Goal: Task Accomplishment & Management: Manage account settings

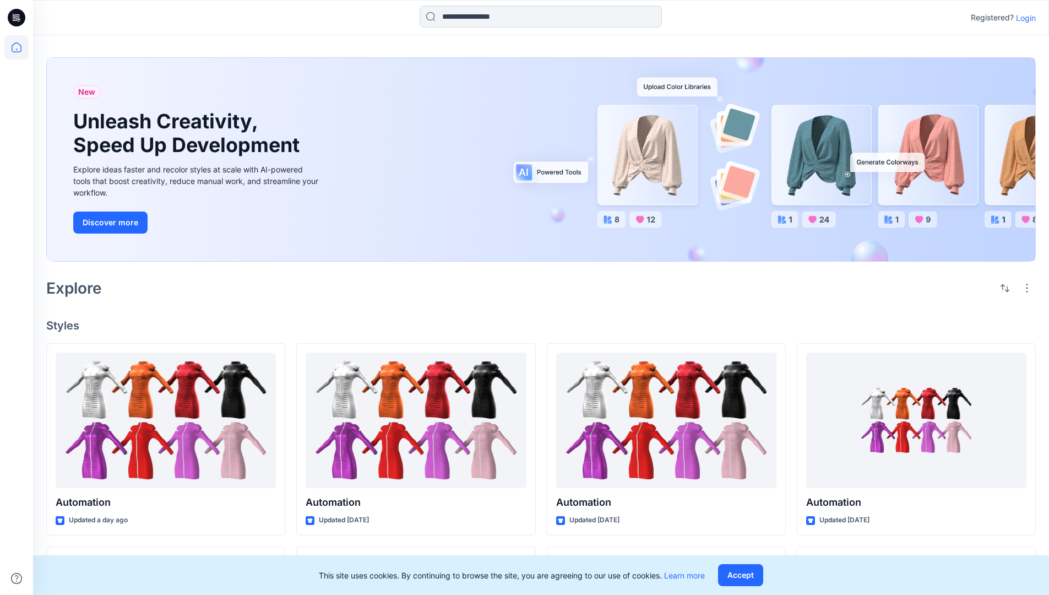
click at [1023, 18] on p "Login" at bounding box center [1026, 18] width 20 height 12
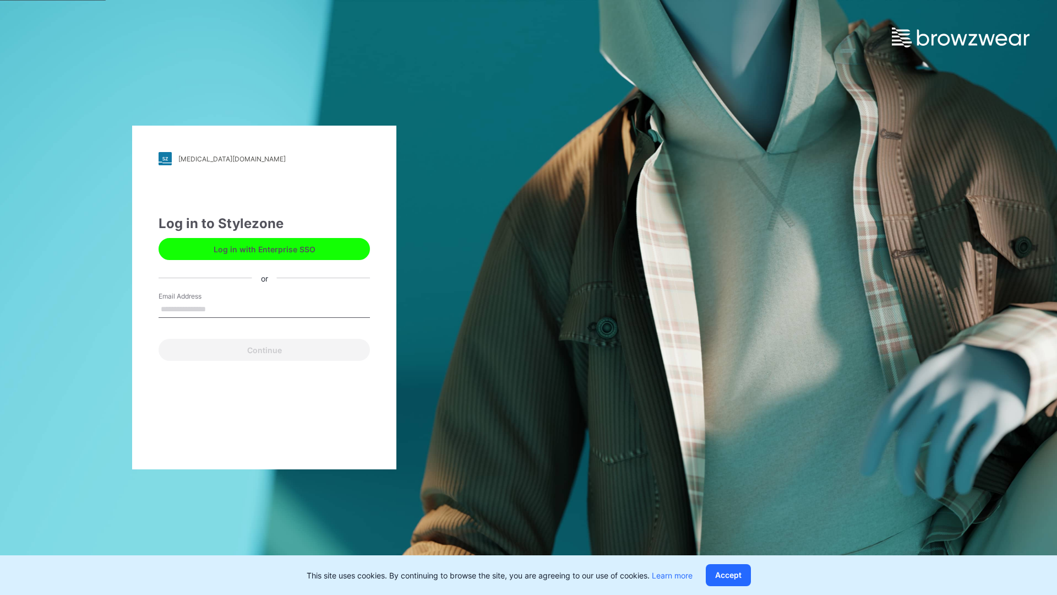
click at [218, 308] on input "Email Address" at bounding box center [264, 309] width 211 height 17
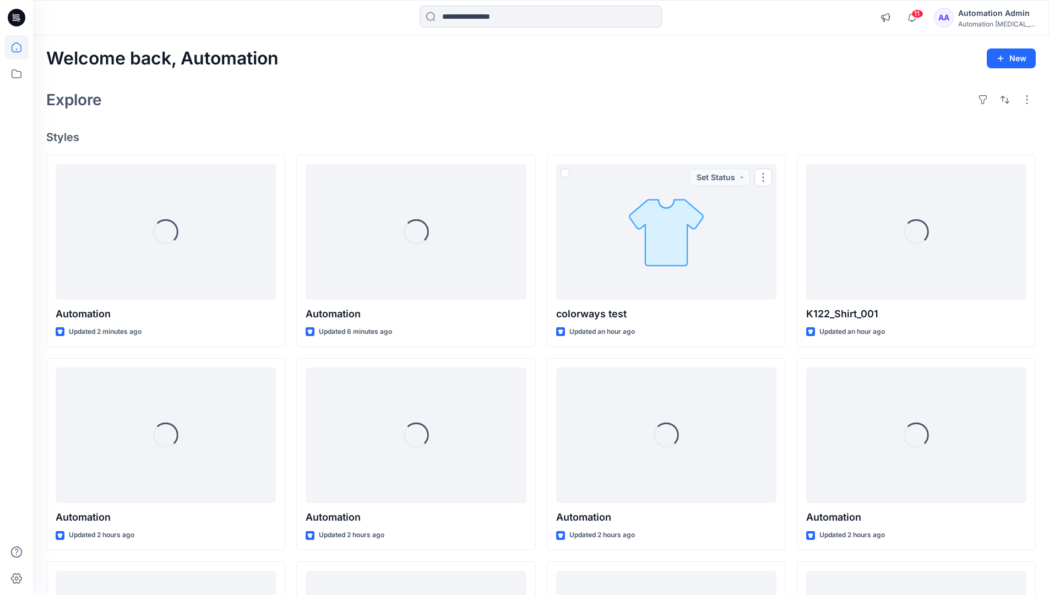
click at [21, 47] on icon at bounding box center [17, 47] width 10 height 10
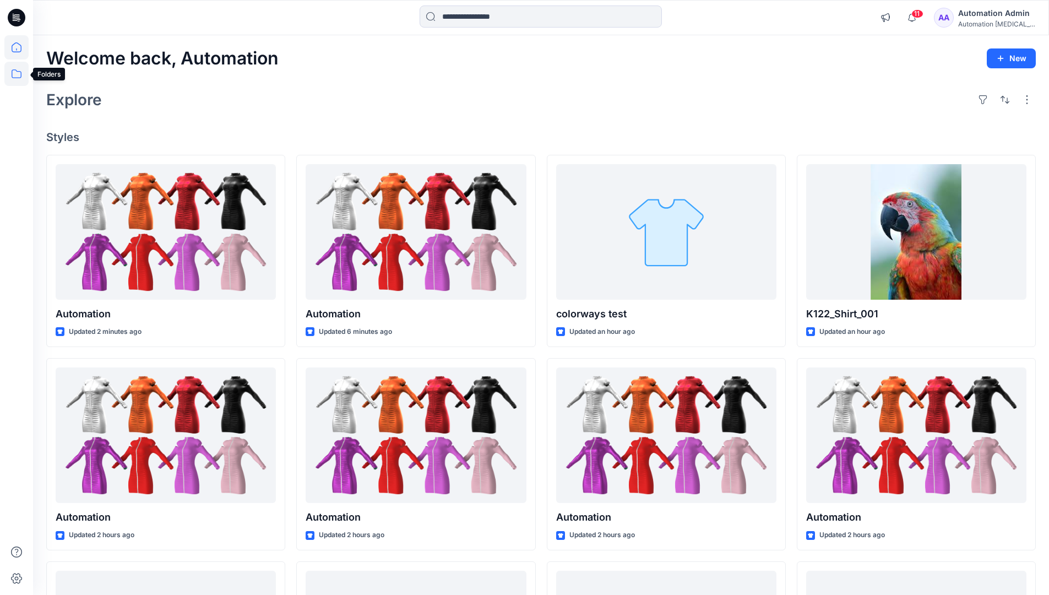
click at [18, 74] on icon at bounding box center [16, 74] width 24 height 24
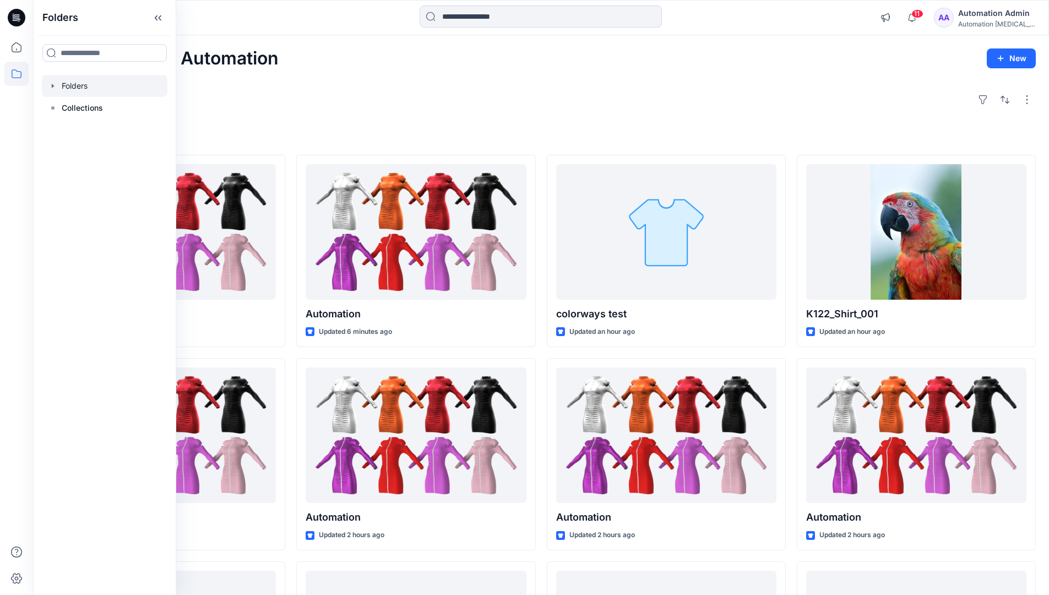
click at [81, 81] on div at bounding box center [105, 86] width 126 height 22
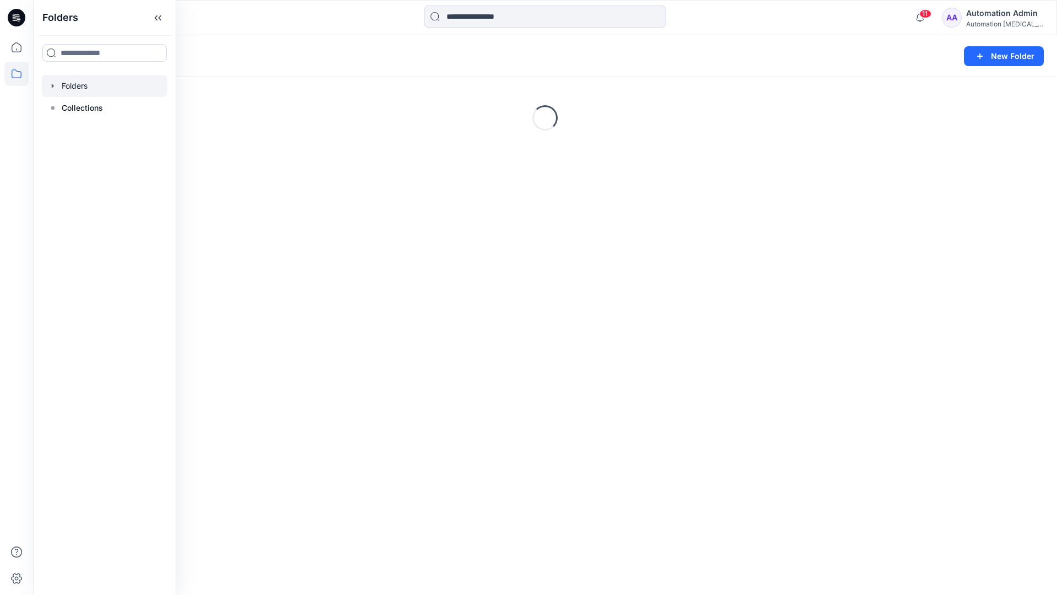
click at [484, 371] on div "Folders New Folder Loading..." at bounding box center [545, 315] width 1024 height 560
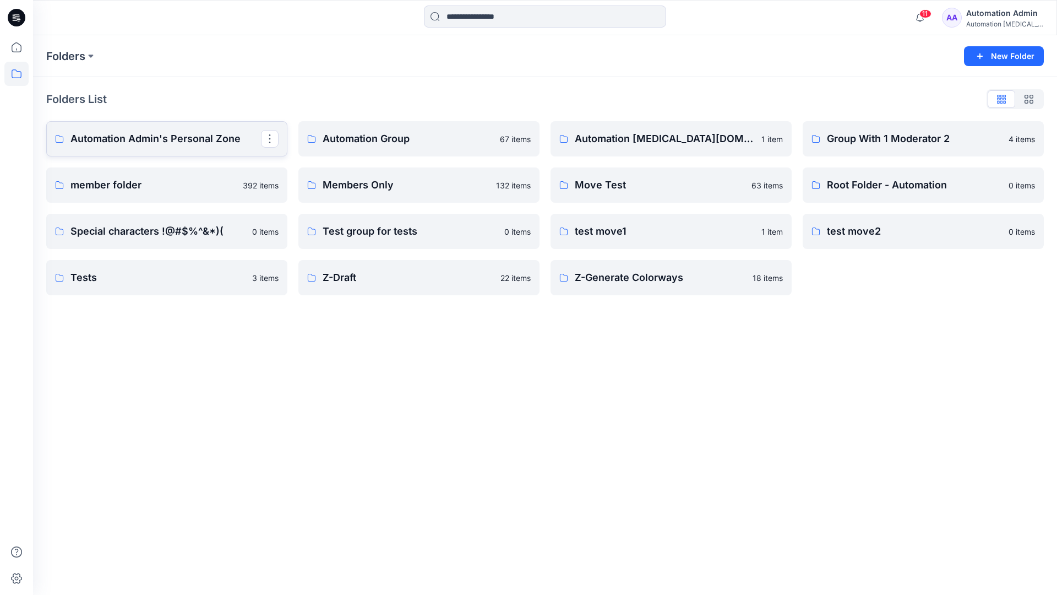
click at [185, 145] on p "Automation Admin's Personal Zone" at bounding box center [165, 138] width 191 height 15
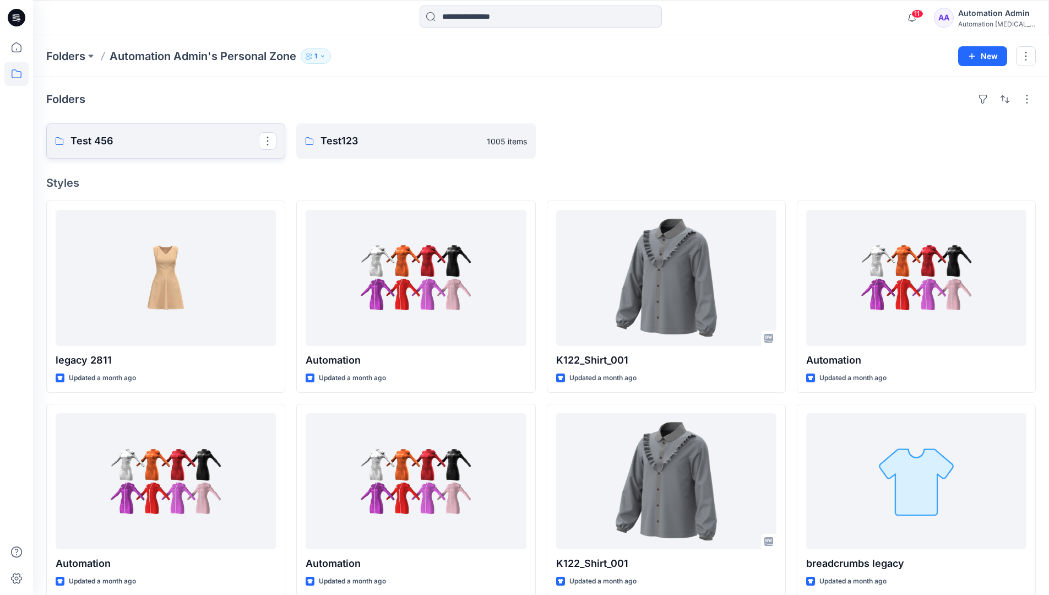
click at [185, 145] on p "Test 456" at bounding box center [164, 140] width 188 height 15
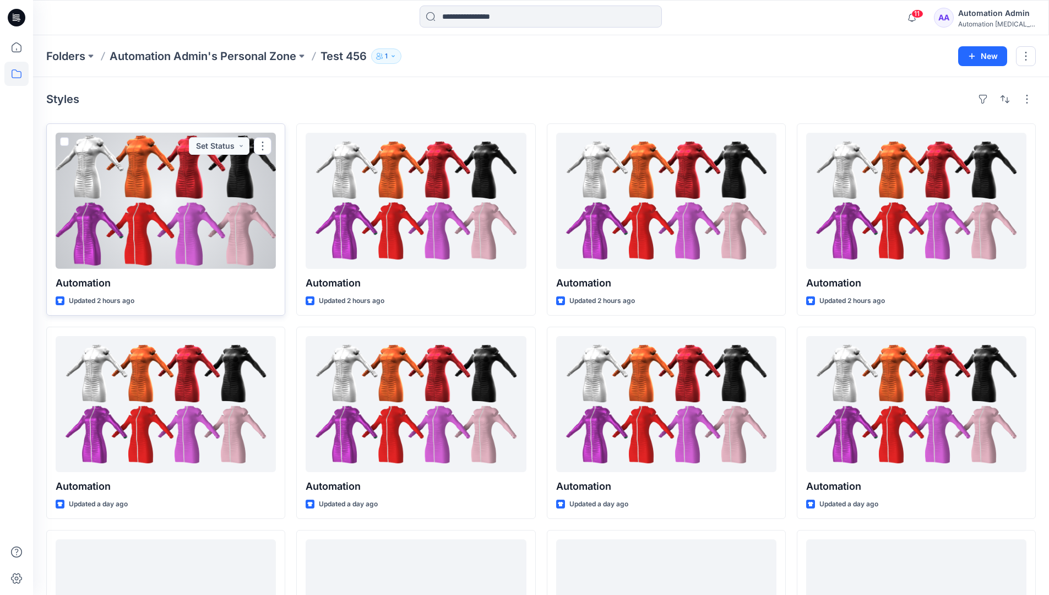
click at [173, 167] on div at bounding box center [166, 201] width 220 height 136
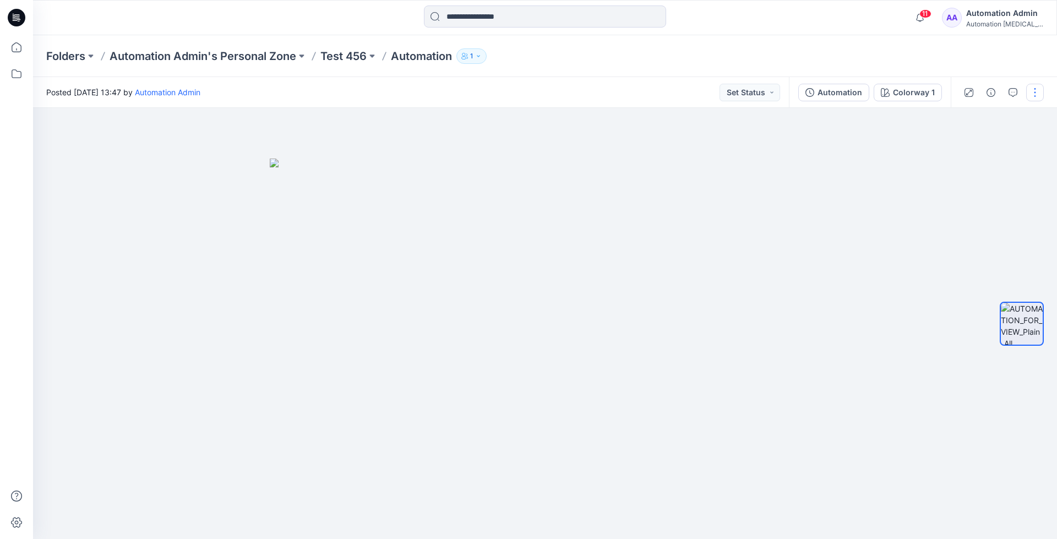
click at [1036, 93] on button "button" at bounding box center [1036, 93] width 18 height 18
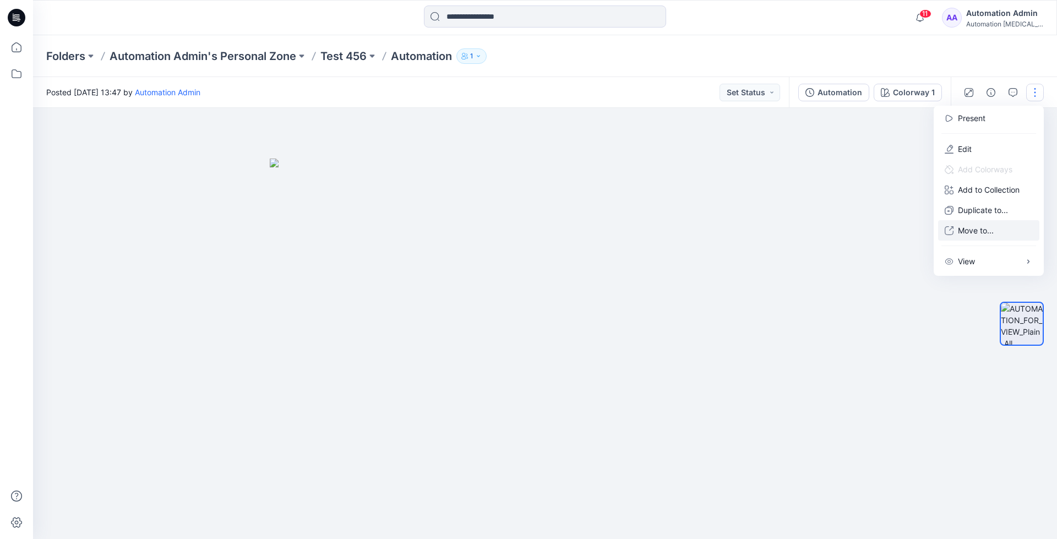
click at [994, 225] on p "Move to..." at bounding box center [976, 231] width 36 height 12
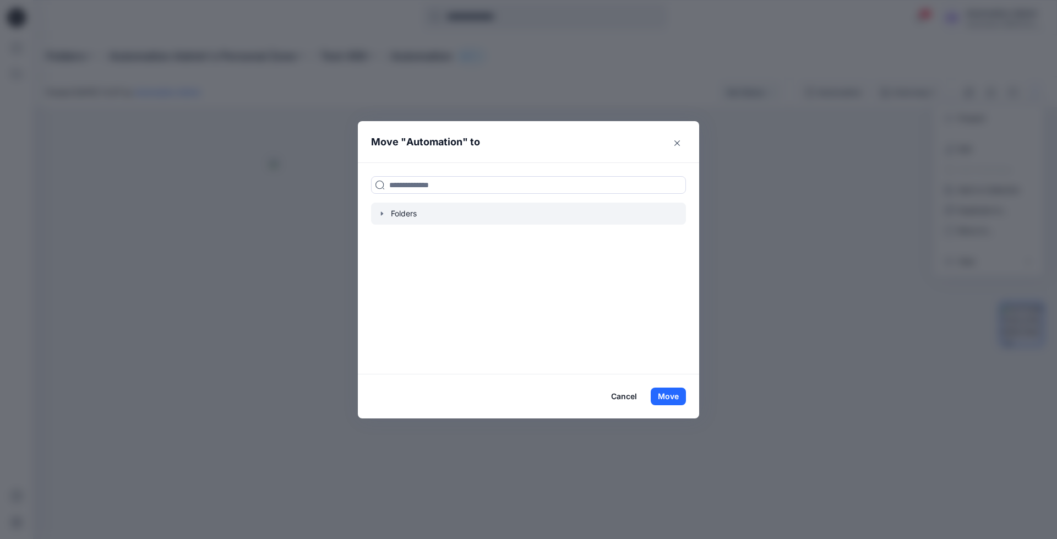
click at [403, 212] on div at bounding box center [528, 214] width 315 height 22
click at [381, 212] on icon "button" at bounding box center [382, 213] width 9 height 9
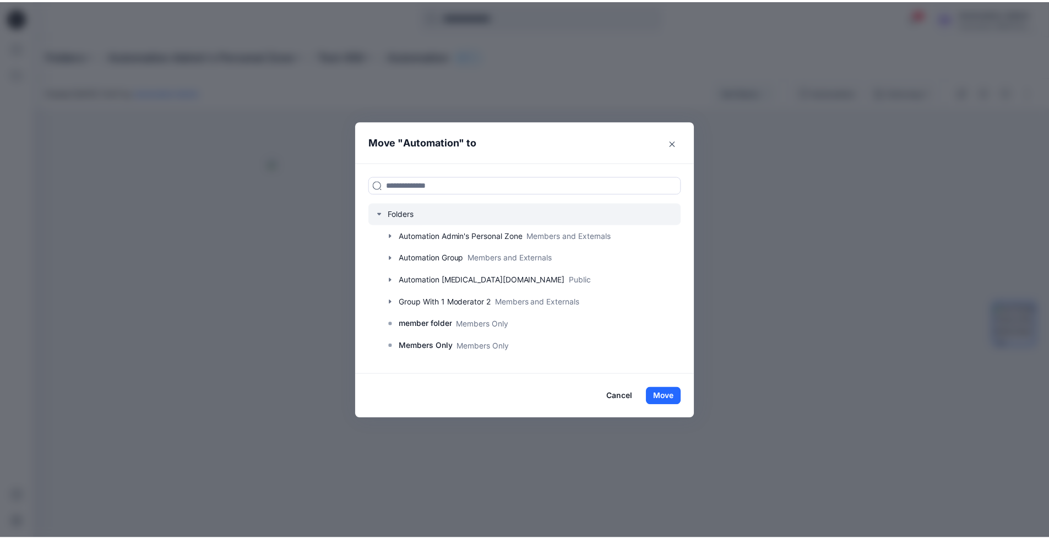
scroll to position [86, 0]
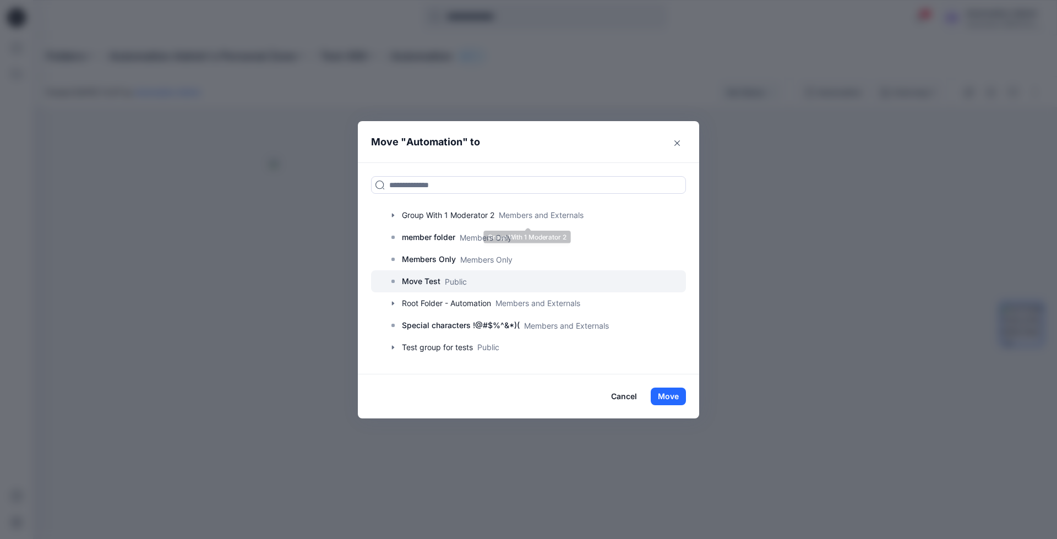
click at [408, 283] on p "Move Test" at bounding box center [421, 281] width 39 height 13
click at [666, 392] on button "Move" at bounding box center [668, 397] width 35 height 18
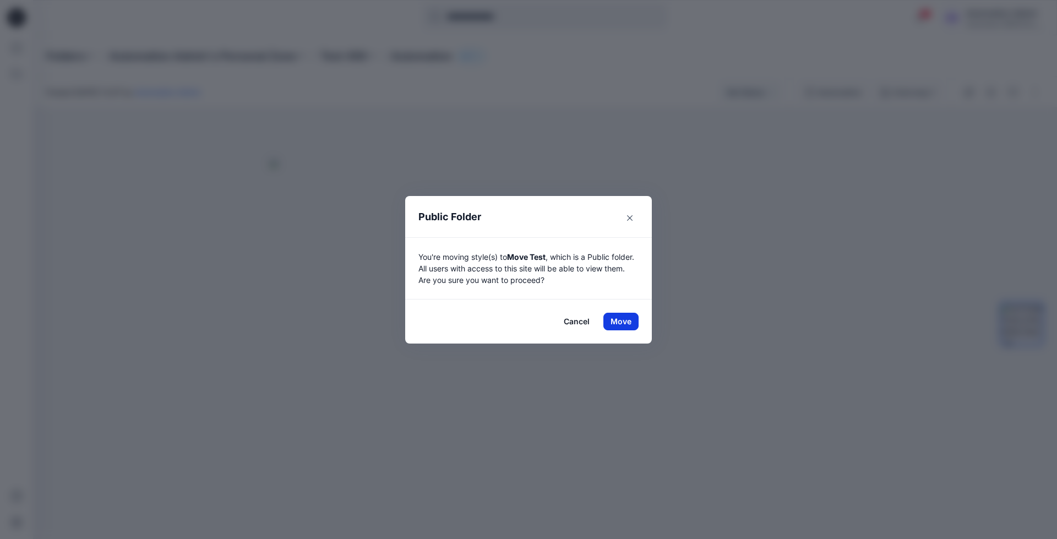
click at [621, 321] on button "Move" at bounding box center [621, 322] width 35 height 18
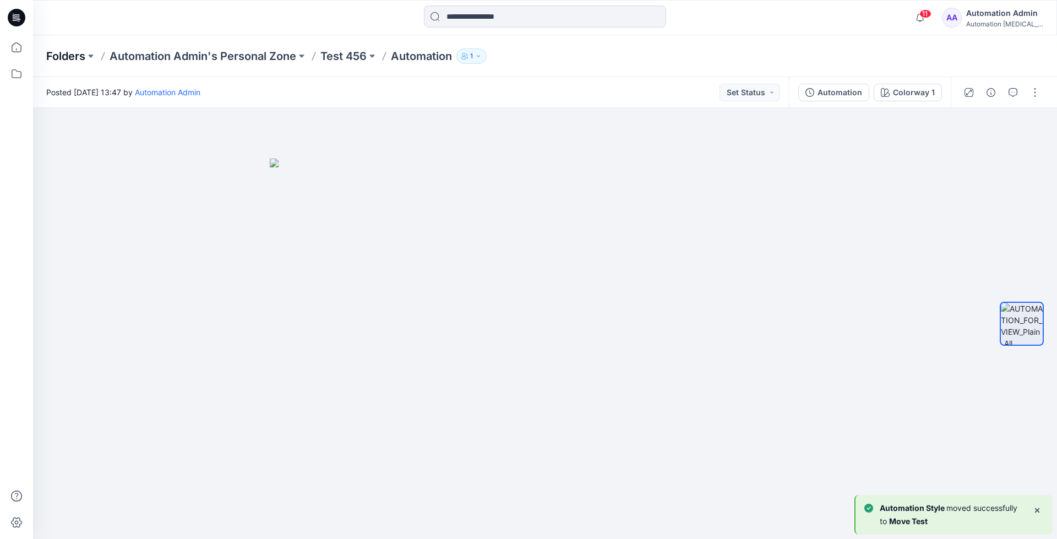
click at [61, 55] on p "Folders" at bounding box center [65, 55] width 39 height 15
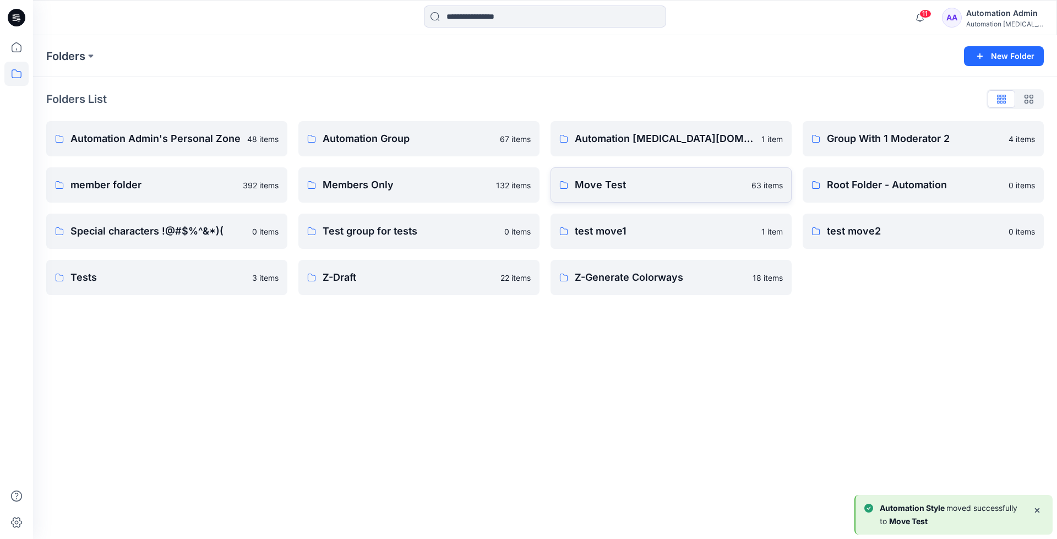
click at [661, 197] on link "Move Test 63 items" at bounding box center [671, 184] width 241 height 35
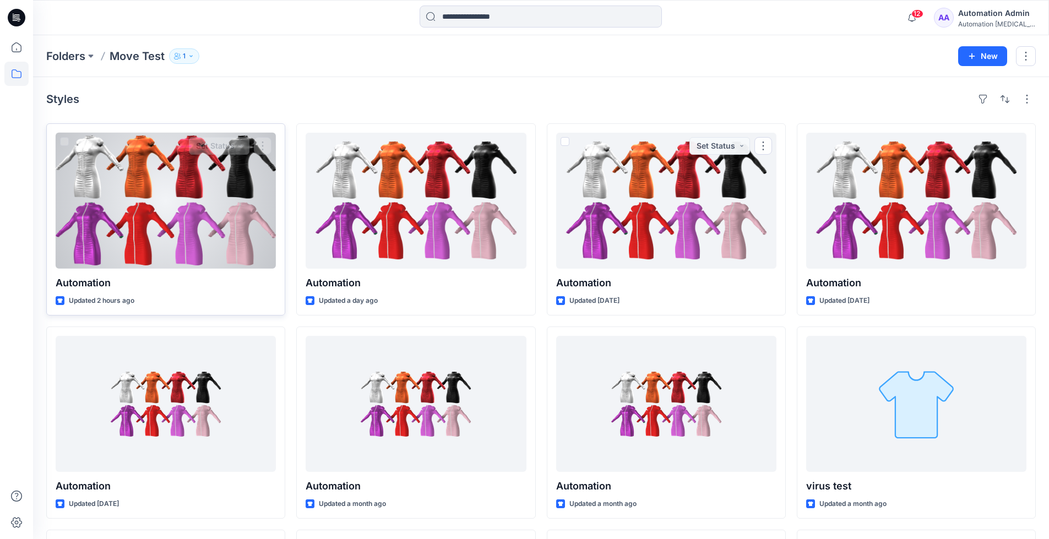
click at [197, 220] on div at bounding box center [166, 201] width 220 height 136
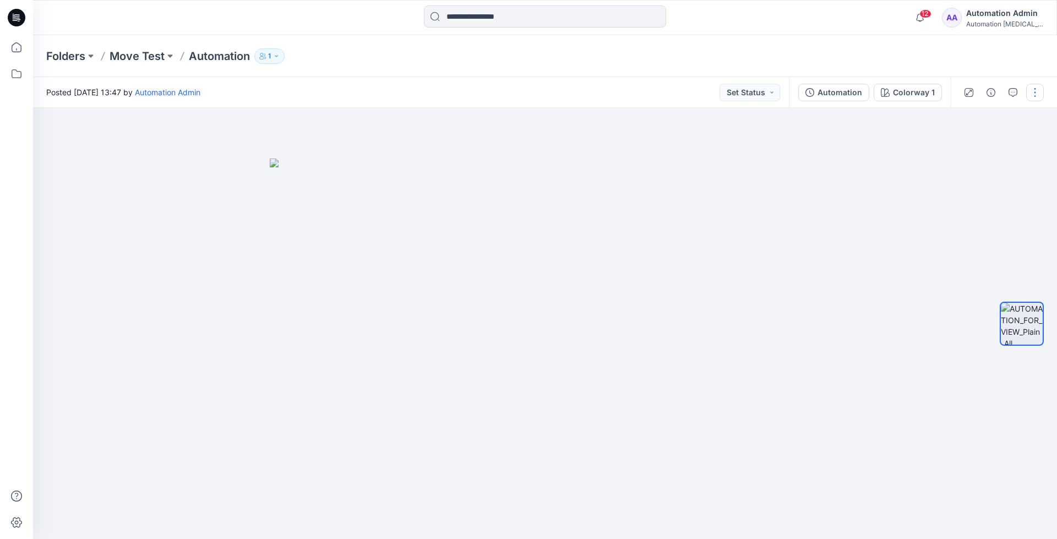
click at [1033, 94] on button "button" at bounding box center [1036, 93] width 18 height 18
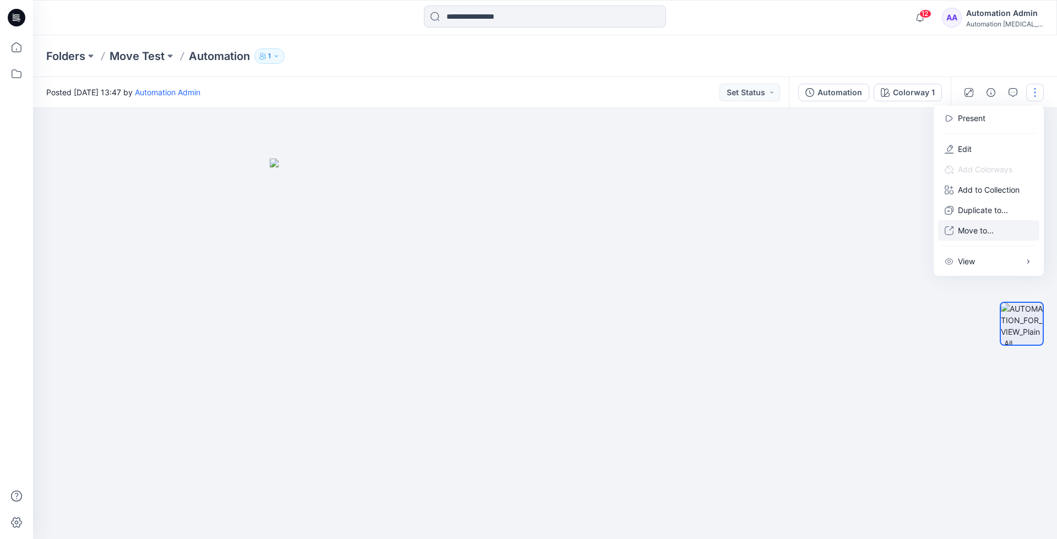
click at [972, 227] on p "Move to..." at bounding box center [976, 231] width 36 height 12
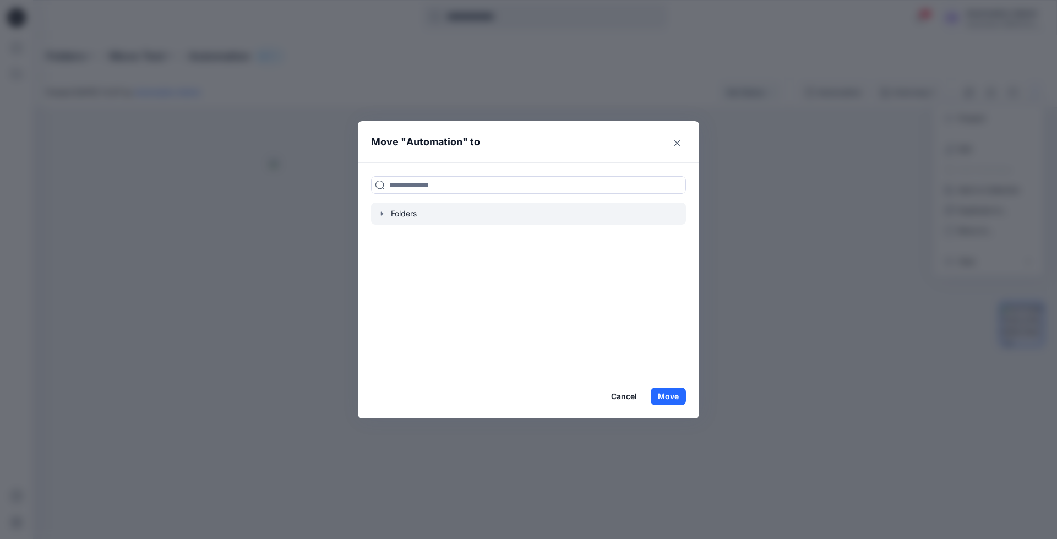
click at [381, 217] on icon "button" at bounding box center [382, 213] width 9 height 9
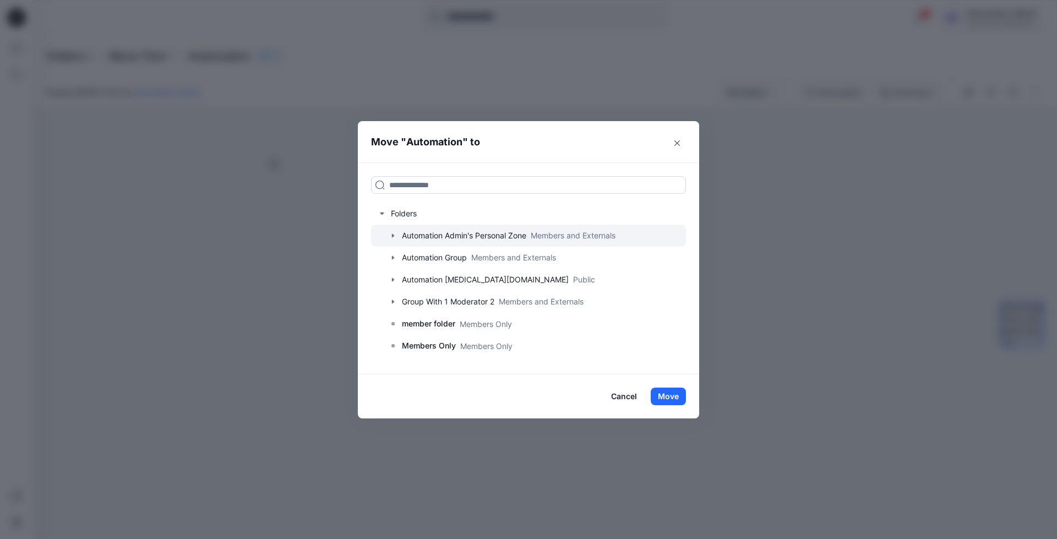
click at [392, 234] on icon "button" at bounding box center [393, 236] width 2 height 4
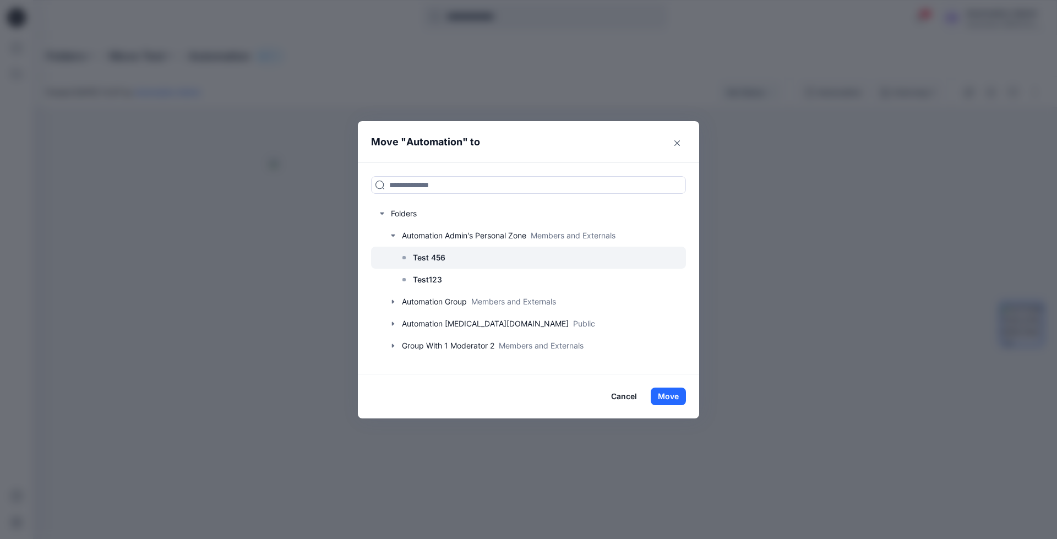
click at [431, 256] on p "Test 456" at bounding box center [429, 257] width 32 height 13
click at [675, 398] on button "Move" at bounding box center [668, 397] width 35 height 18
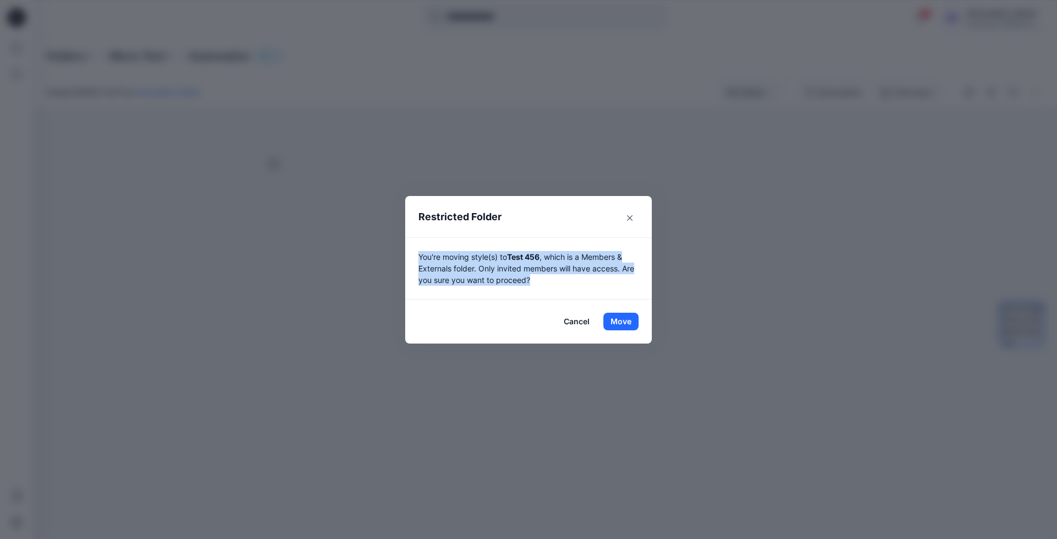
drag, startPoint x: 675, startPoint y: 398, endPoint x: 545, endPoint y: 278, distance: 177.7
click at [545, 278] on p "You're moving style(s) to Test 456 , which is a Members & Externals folder. Onl…" at bounding box center [529, 268] width 220 height 35
click at [621, 319] on button "Move" at bounding box center [621, 322] width 35 height 18
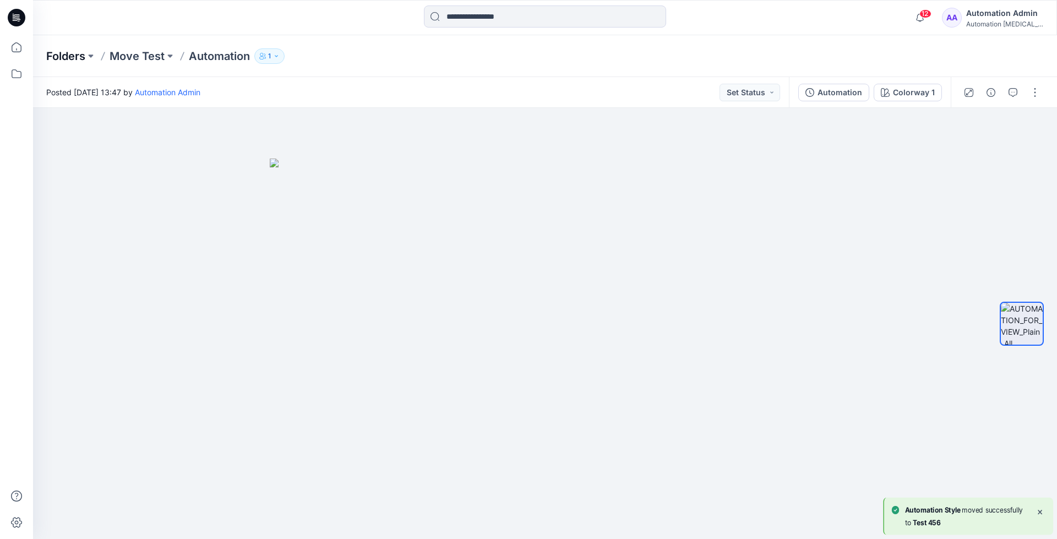
click at [64, 58] on p "Folders" at bounding box center [65, 55] width 39 height 15
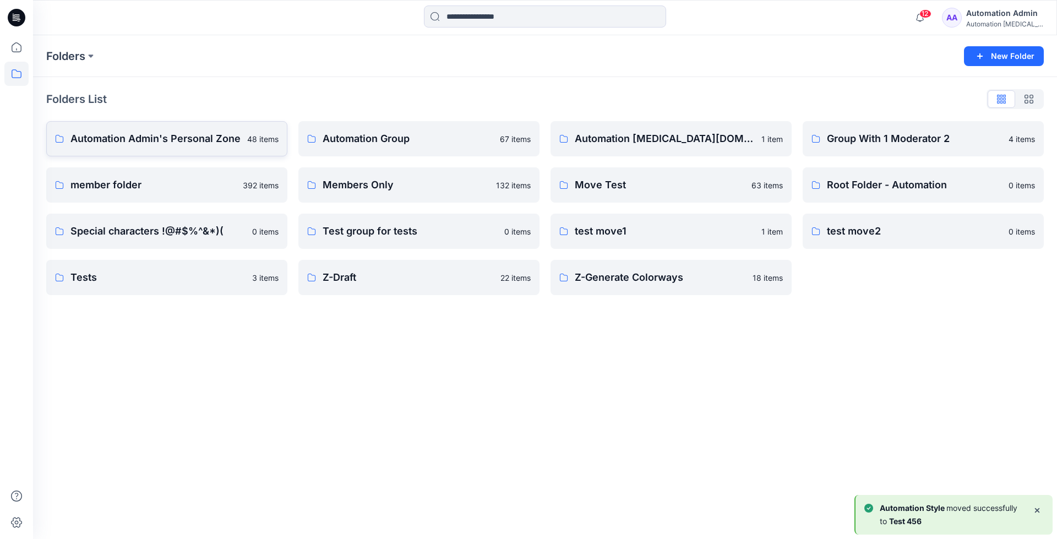
click at [134, 138] on p "Automation Admin's Personal Zone" at bounding box center [155, 138] width 170 height 15
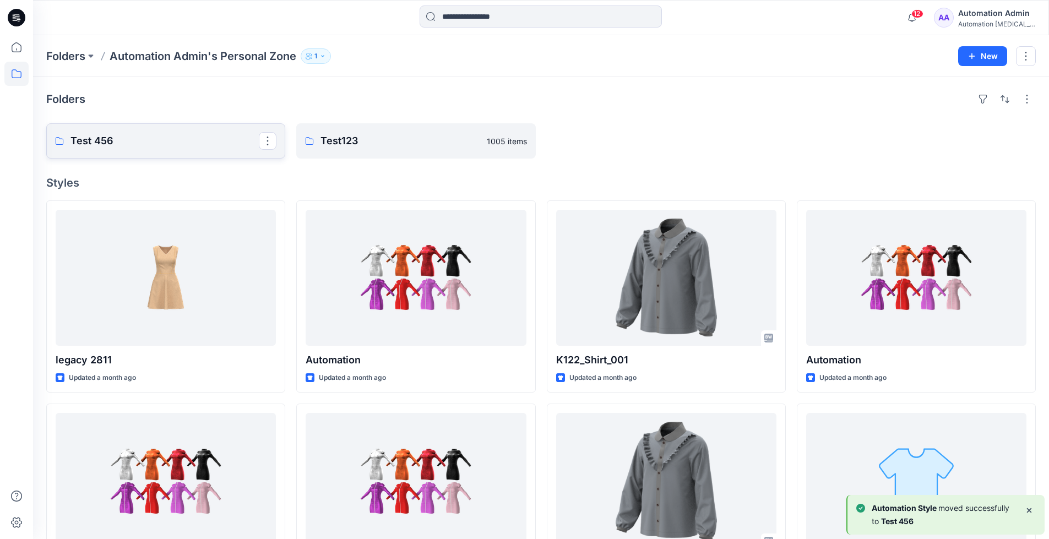
click at [134, 138] on p "Test 456" at bounding box center [164, 140] width 188 height 15
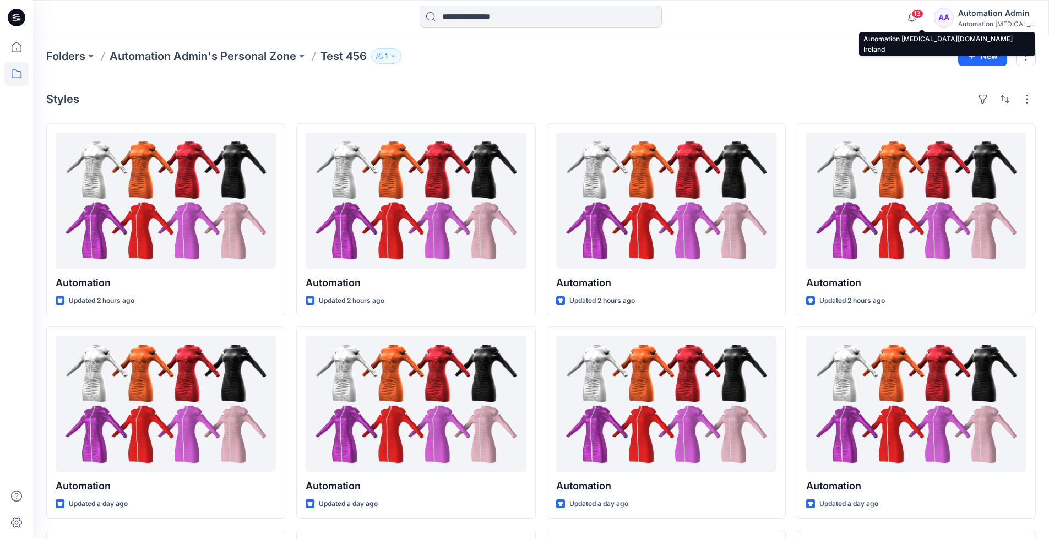
click at [981, 21] on div "Automation [MEDICAL_DATA]..." at bounding box center [996, 24] width 77 height 8
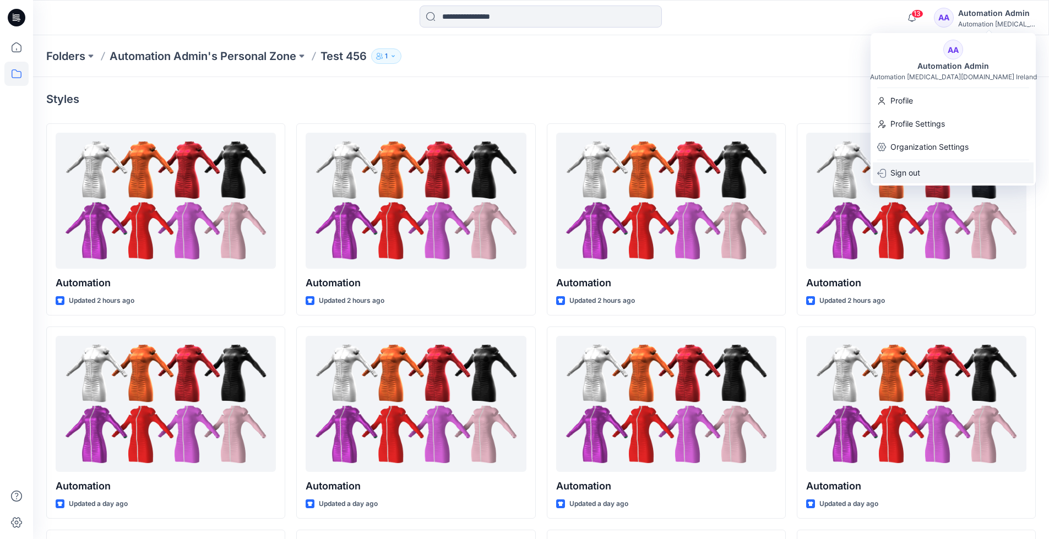
click at [915, 172] on p "Sign out" at bounding box center [906, 172] width 30 height 21
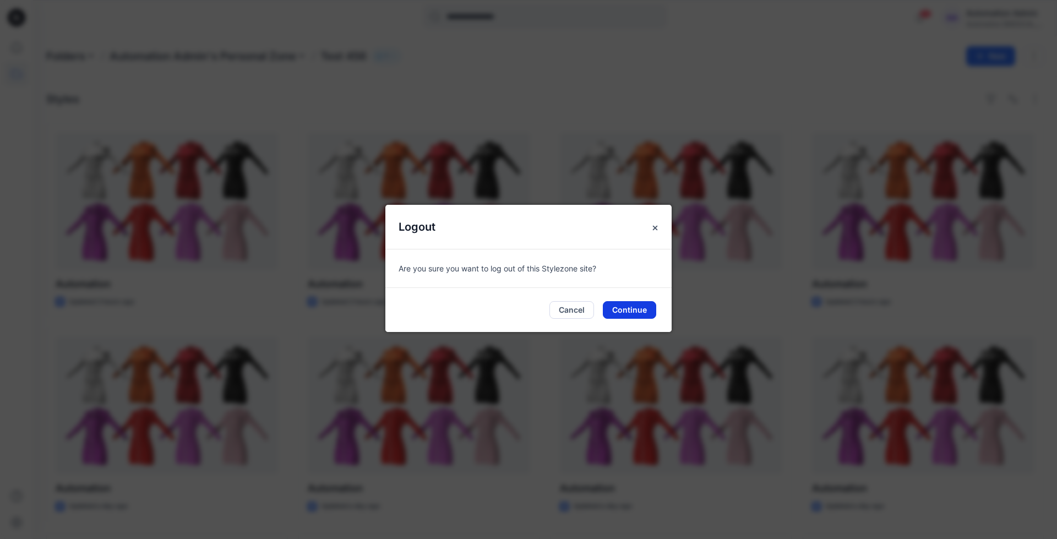
click at [643, 308] on button "Continue" at bounding box center [629, 310] width 53 height 18
